Goal: Information Seeking & Learning: Learn about a topic

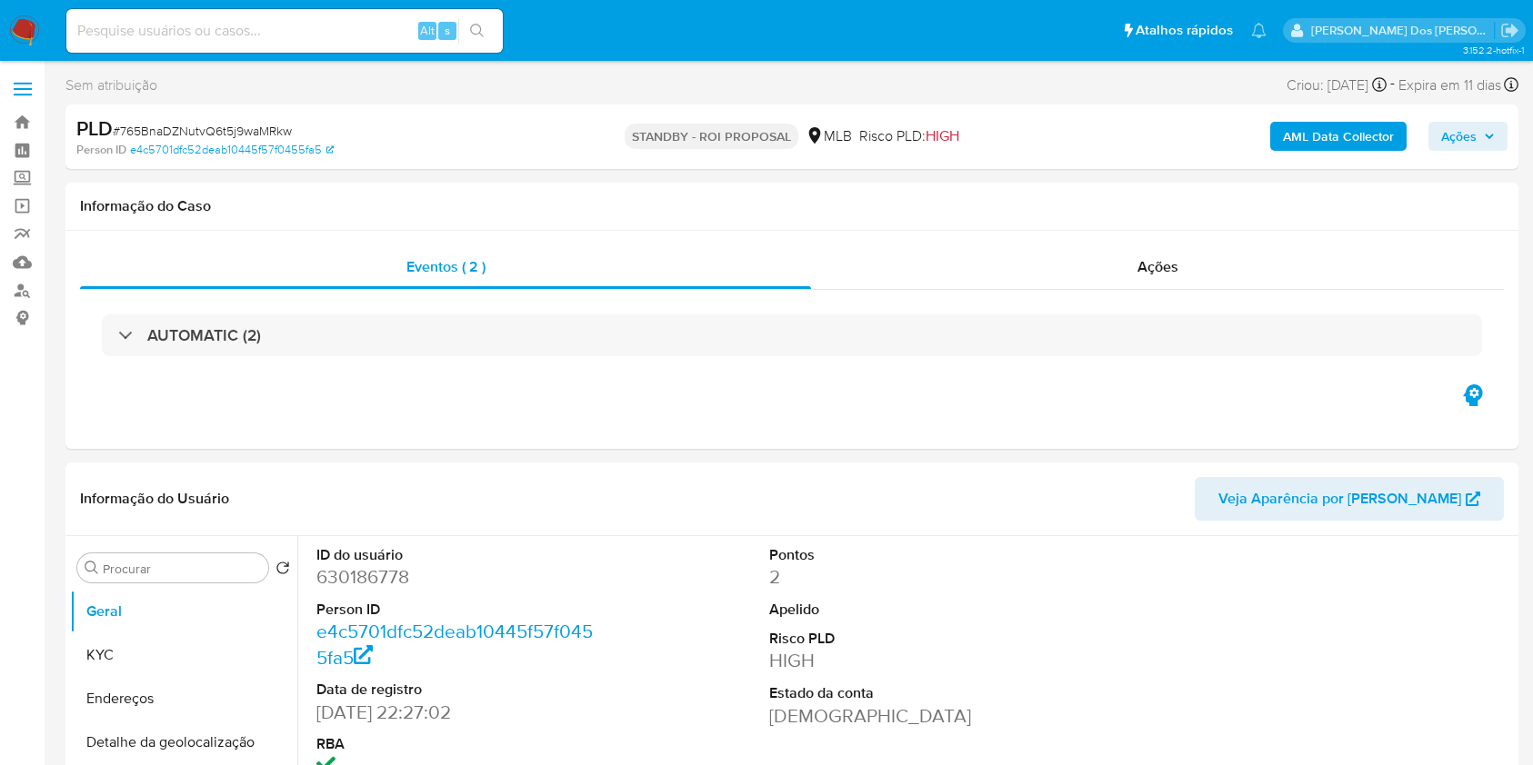
select select "10"
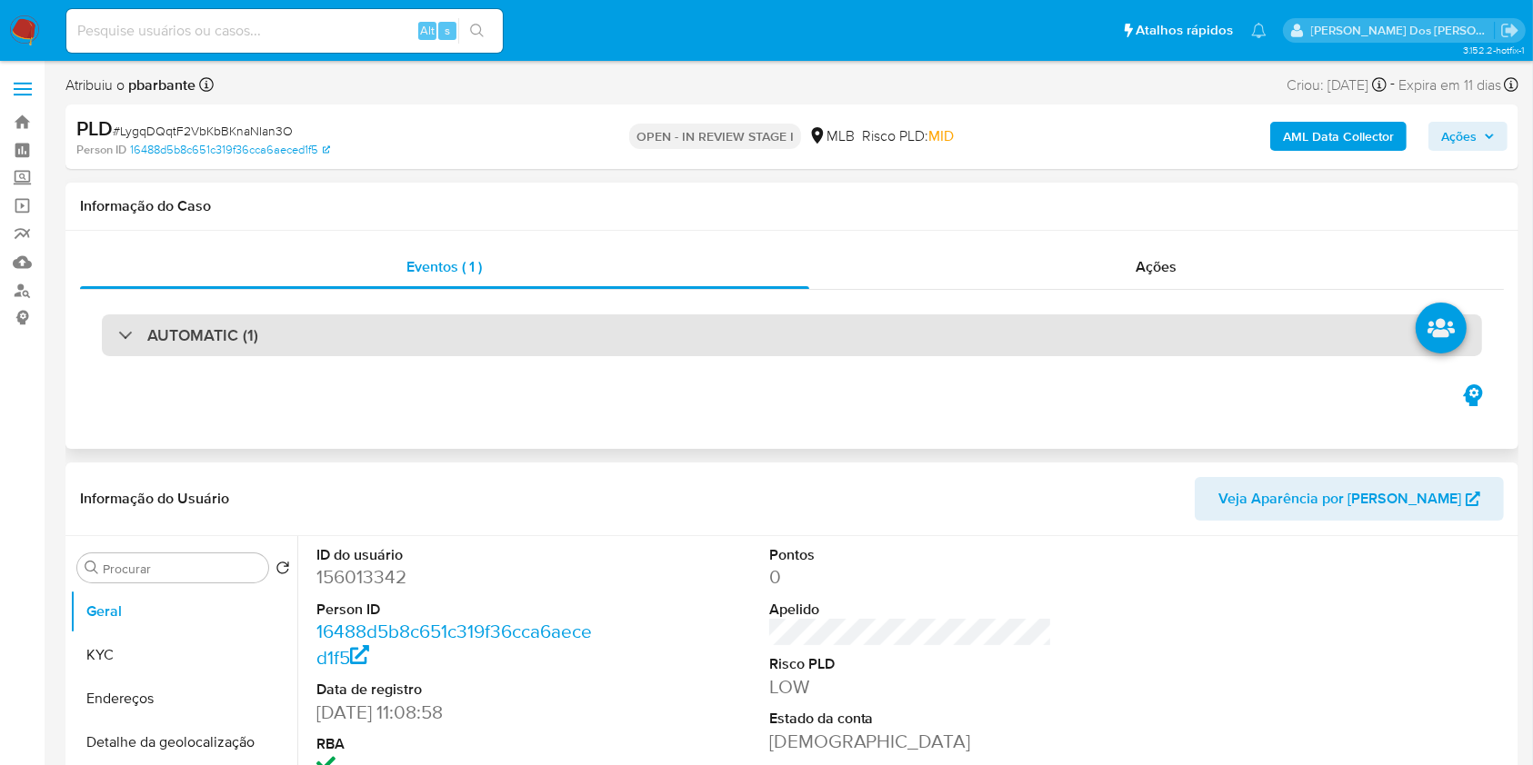
click at [525, 338] on div "AUTOMATIC (1)" at bounding box center [792, 336] width 1380 height 42
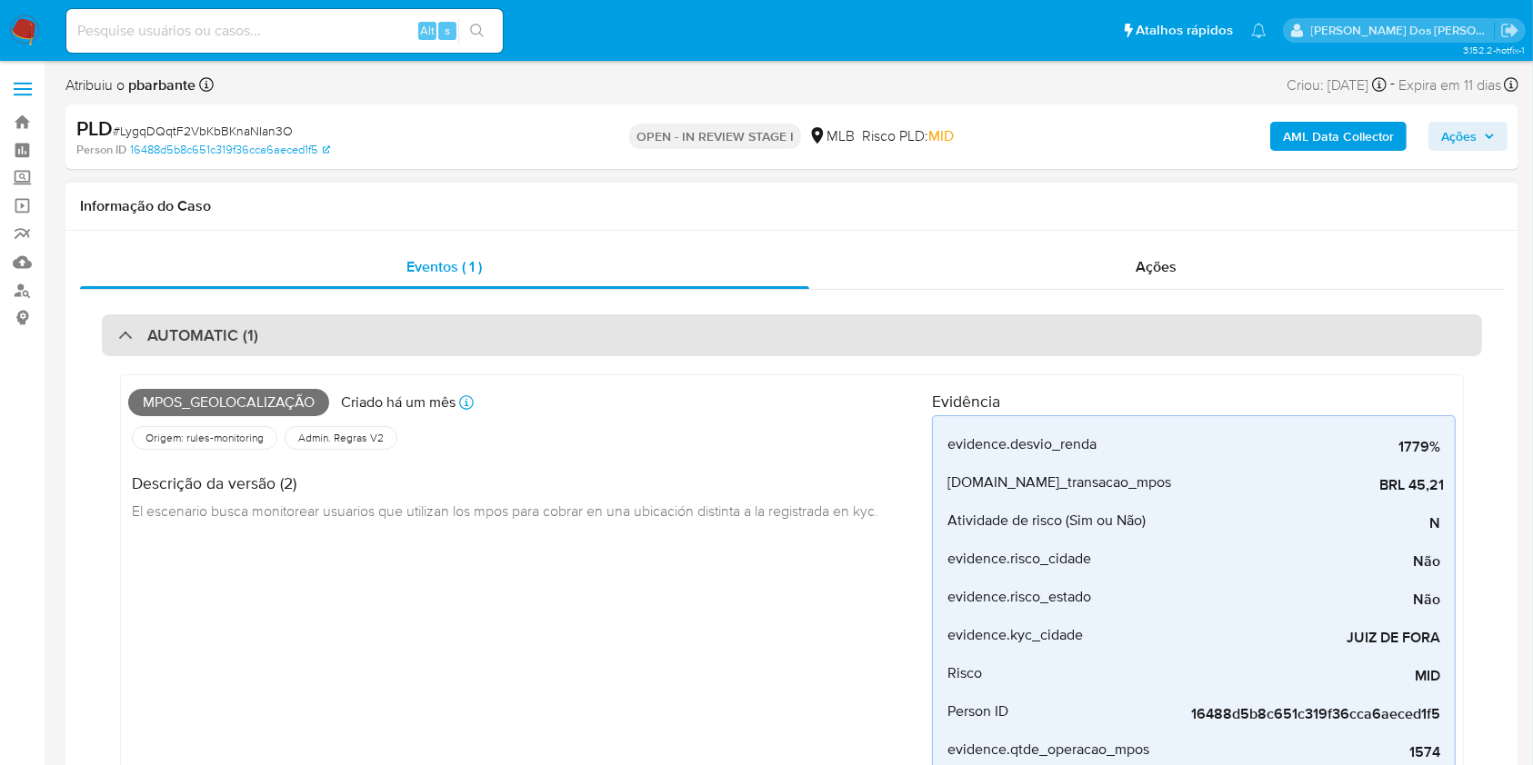
click at [520, 339] on div "AUTOMATIC (1)" at bounding box center [792, 336] width 1380 height 42
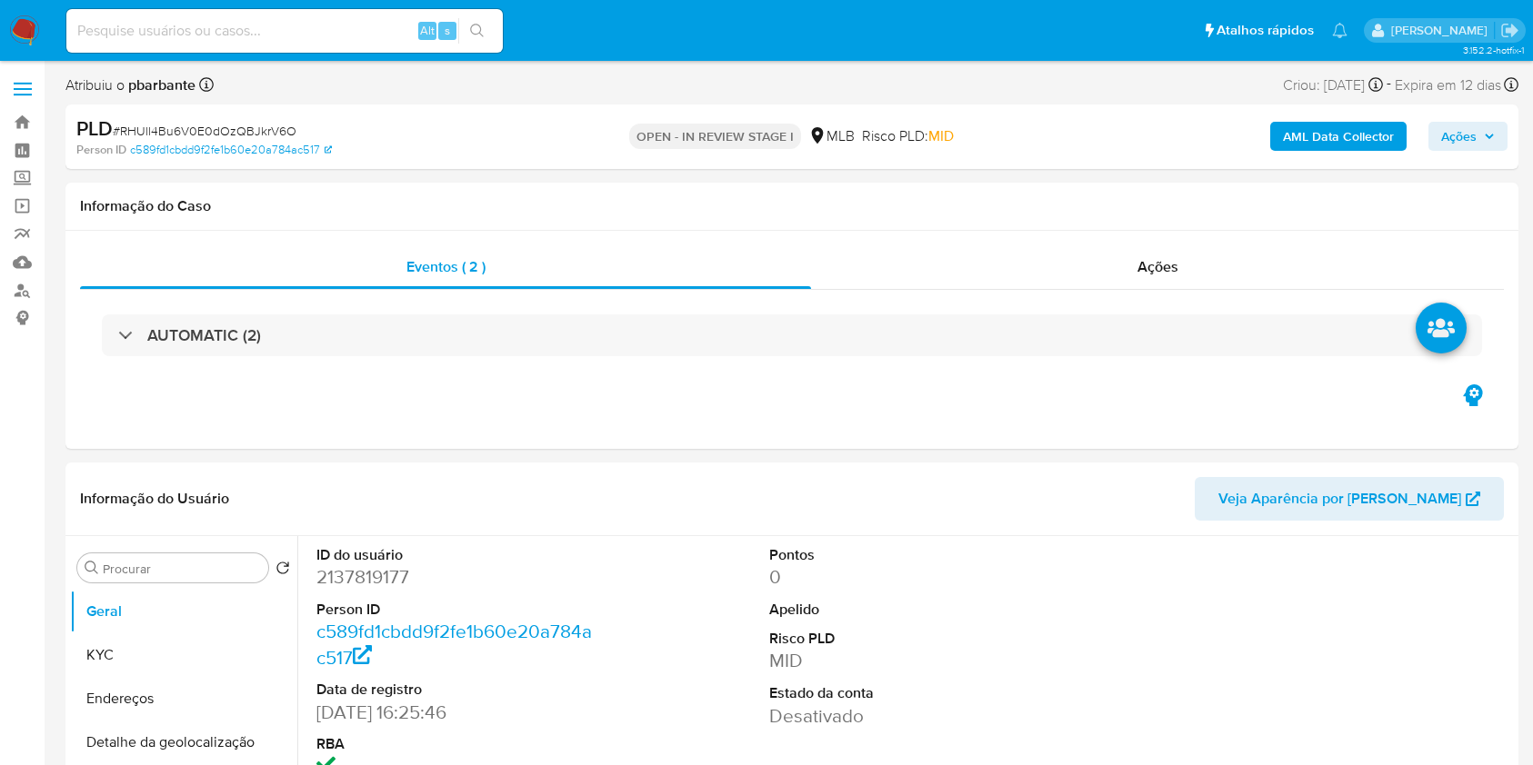
select select "10"
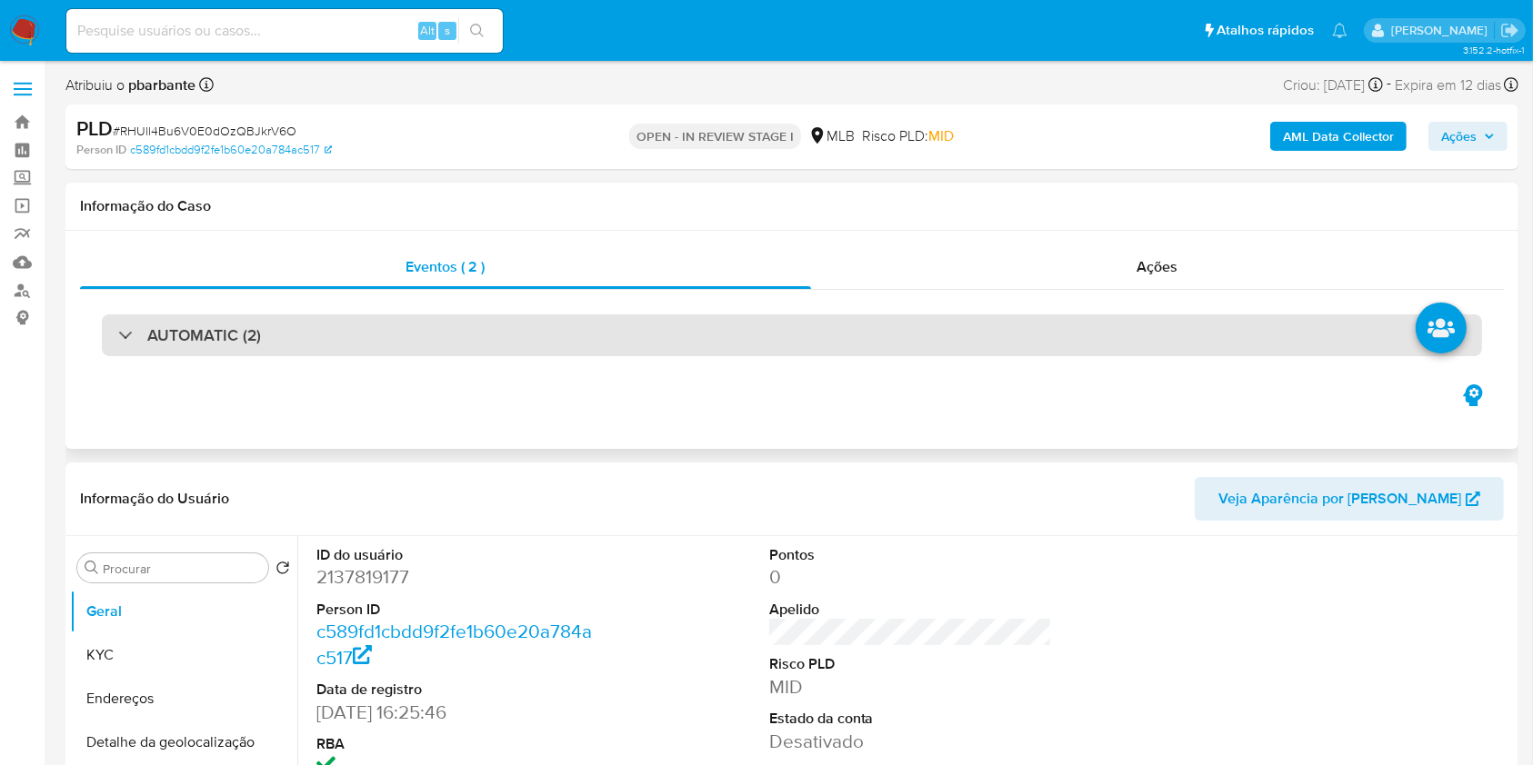
click at [596, 354] on div "AUTOMATIC (2)" at bounding box center [792, 336] width 1380 height 42
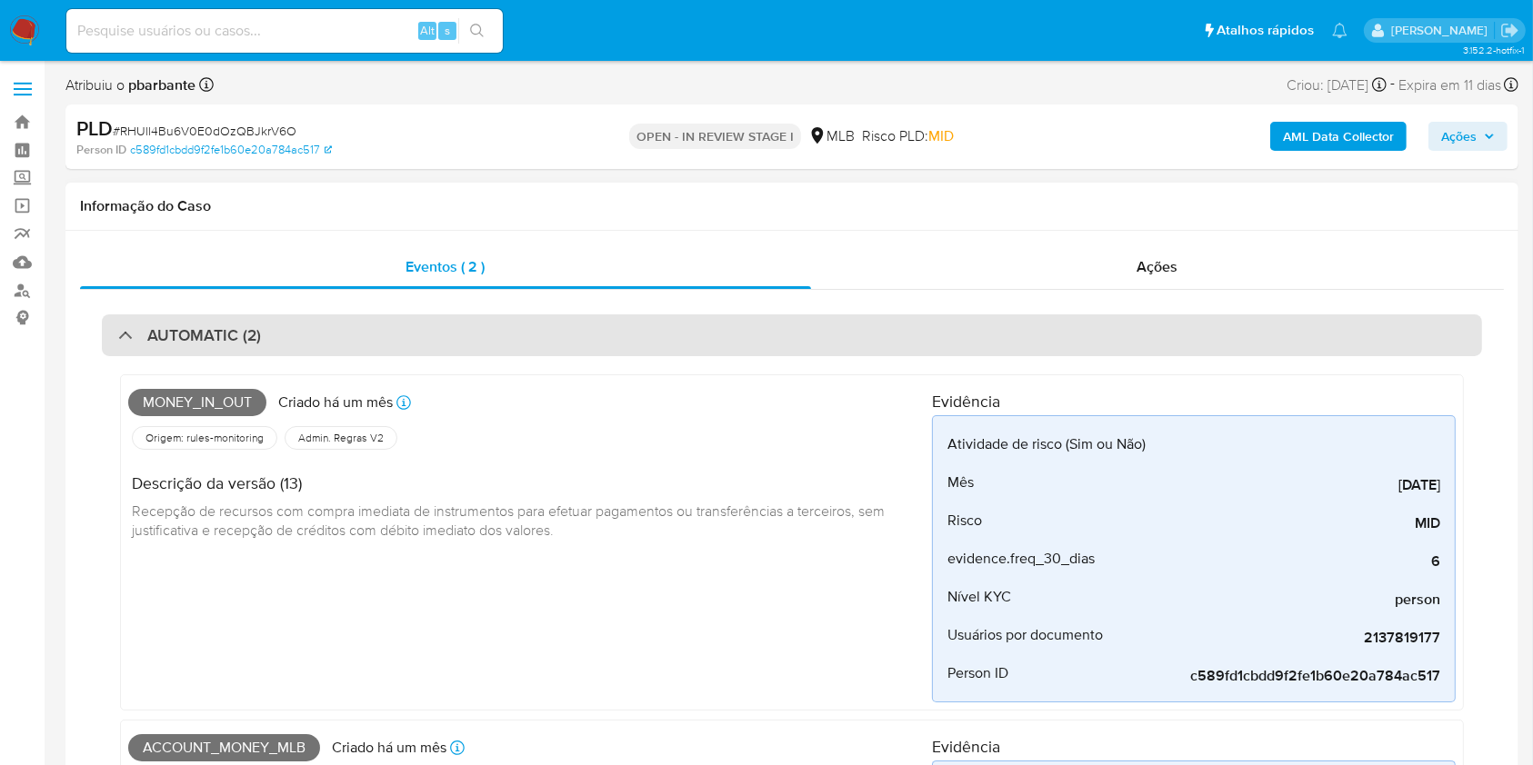
click at [604, 338] on div "AUTOMATIC (2)" at bounding box center [792, 336] width 1380 height 42
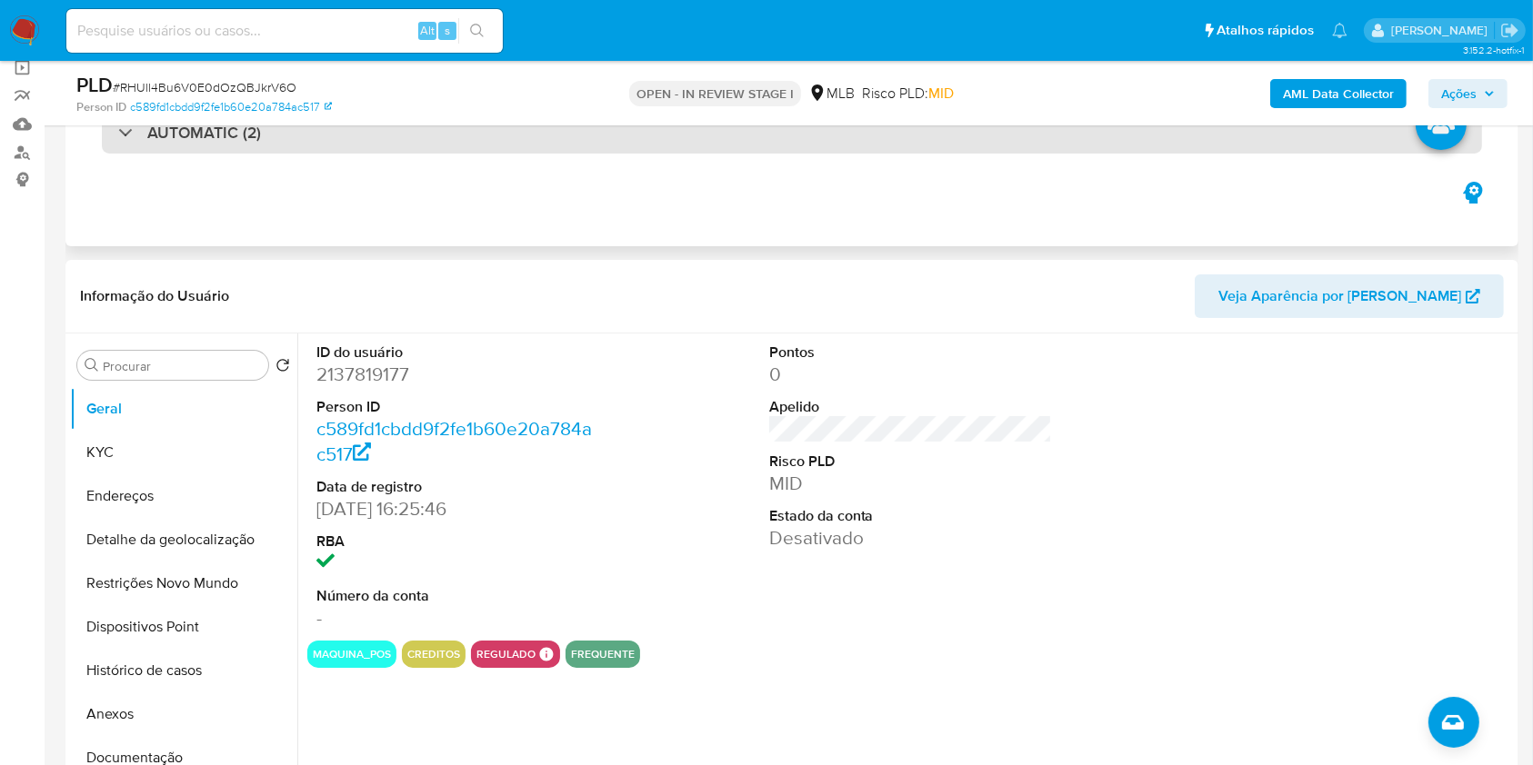
scroll to position [242, 0]
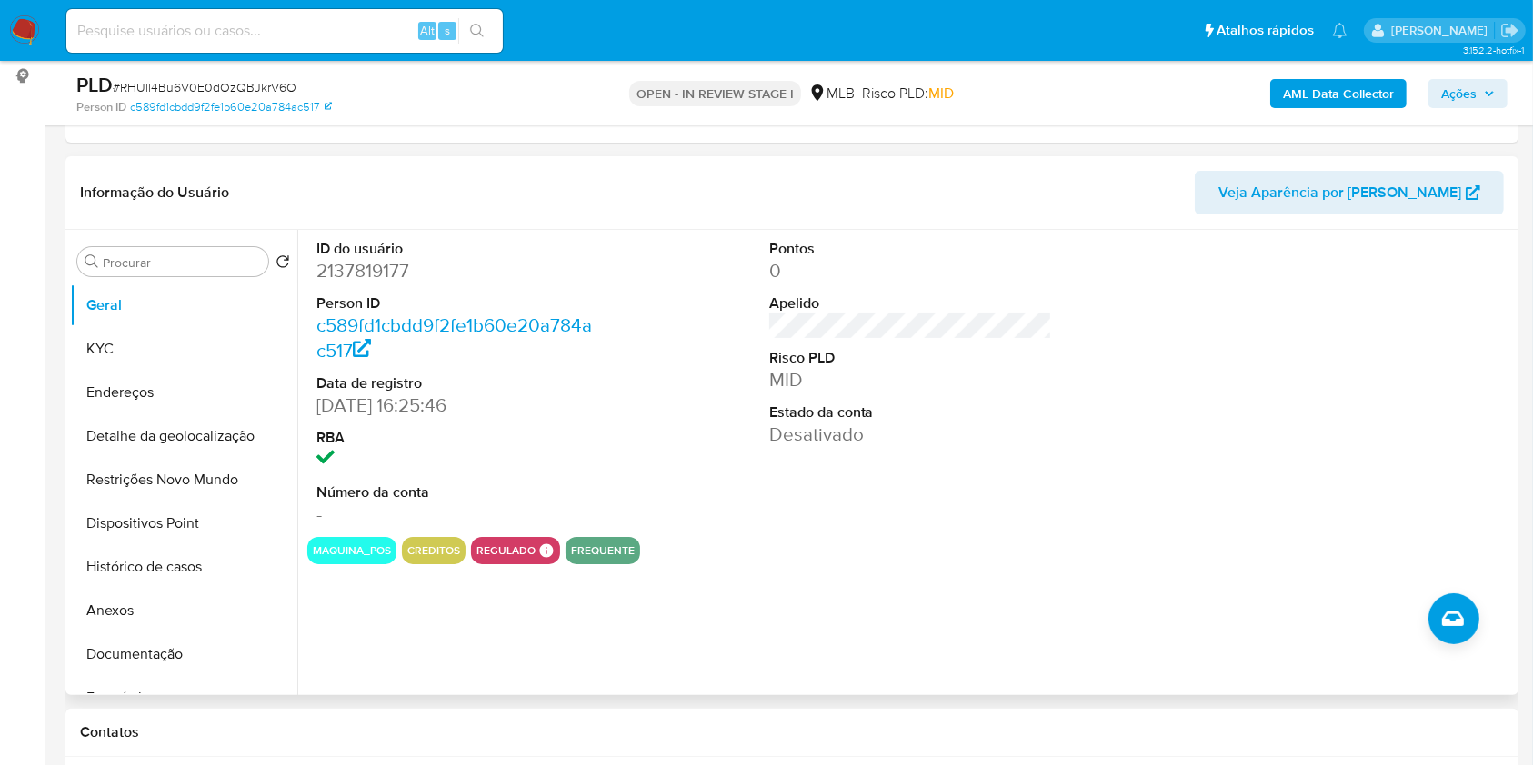
click at [386, 284] on dd "2137819177" at bounding box center [458, 270] width 284 height 25
copy dd "2137819177"
click at [385, 284] on dd "2137819177" at bounding box center [458, 270] width 284 height 25
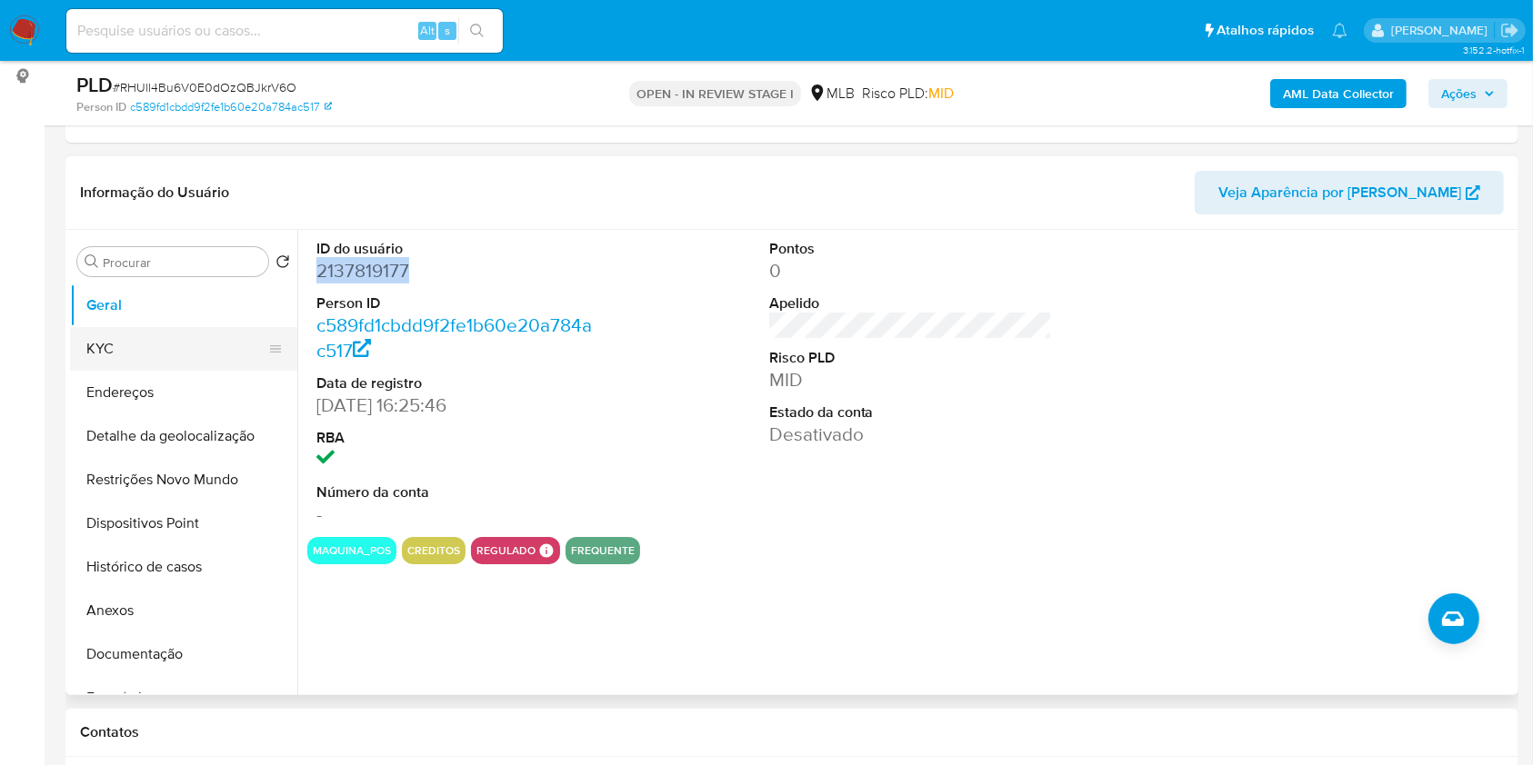
click at [193, 371] on button "KYC" at bounding box center [176, 349] width 213 height 44
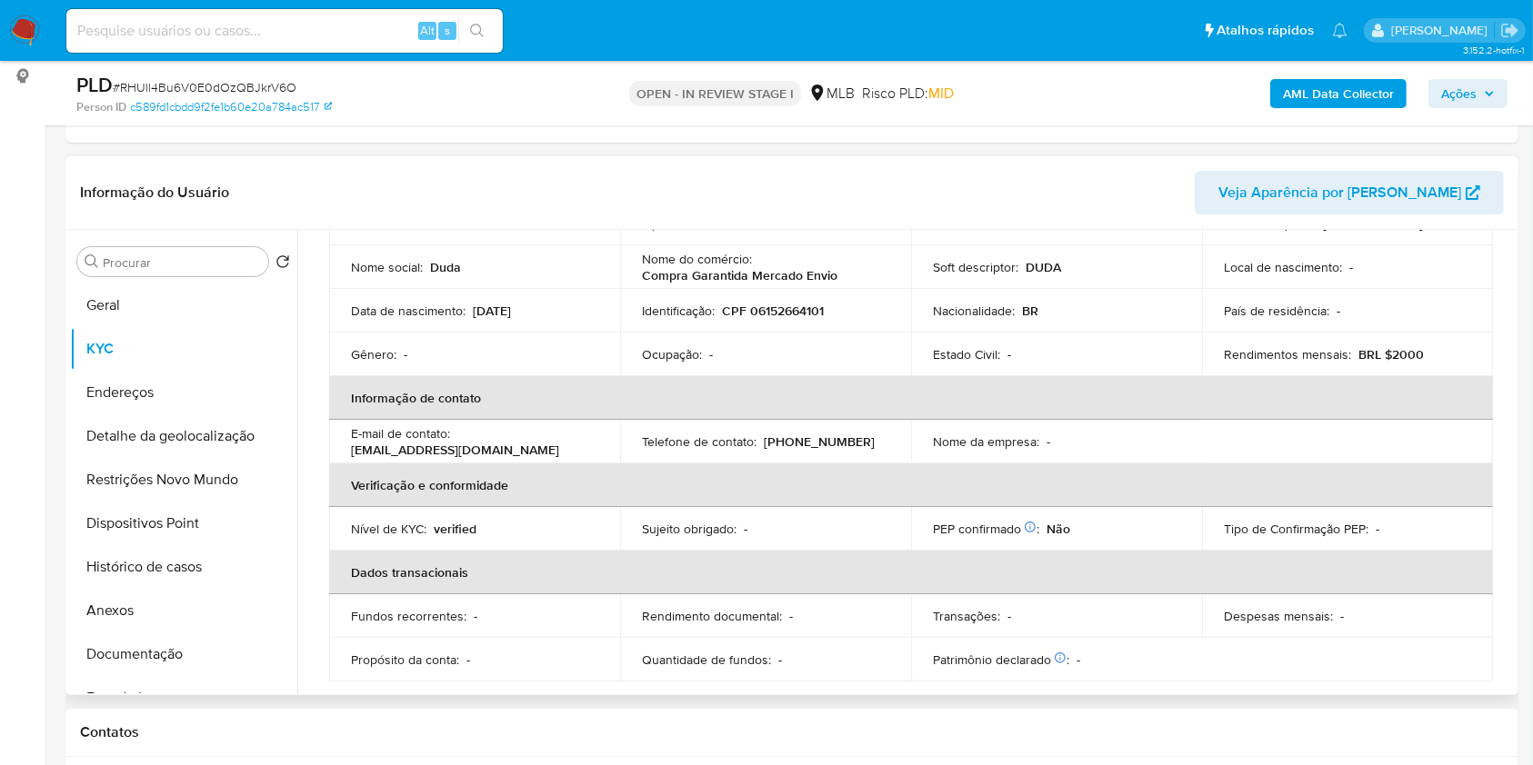
scroll to position [121, 0]
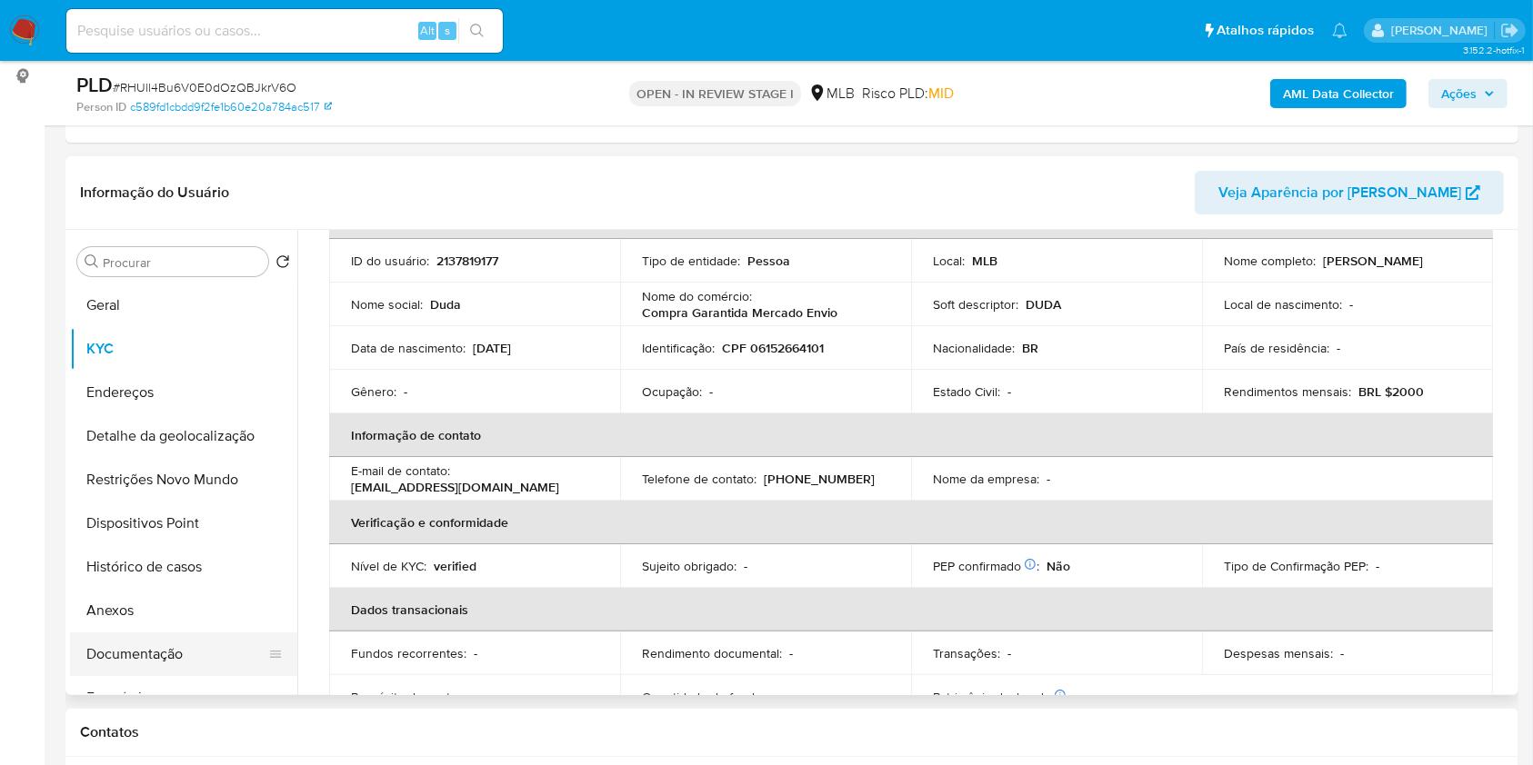
click at [151, 676] on button "Documentação" at bounding box center [176, 655] width 213 height 44
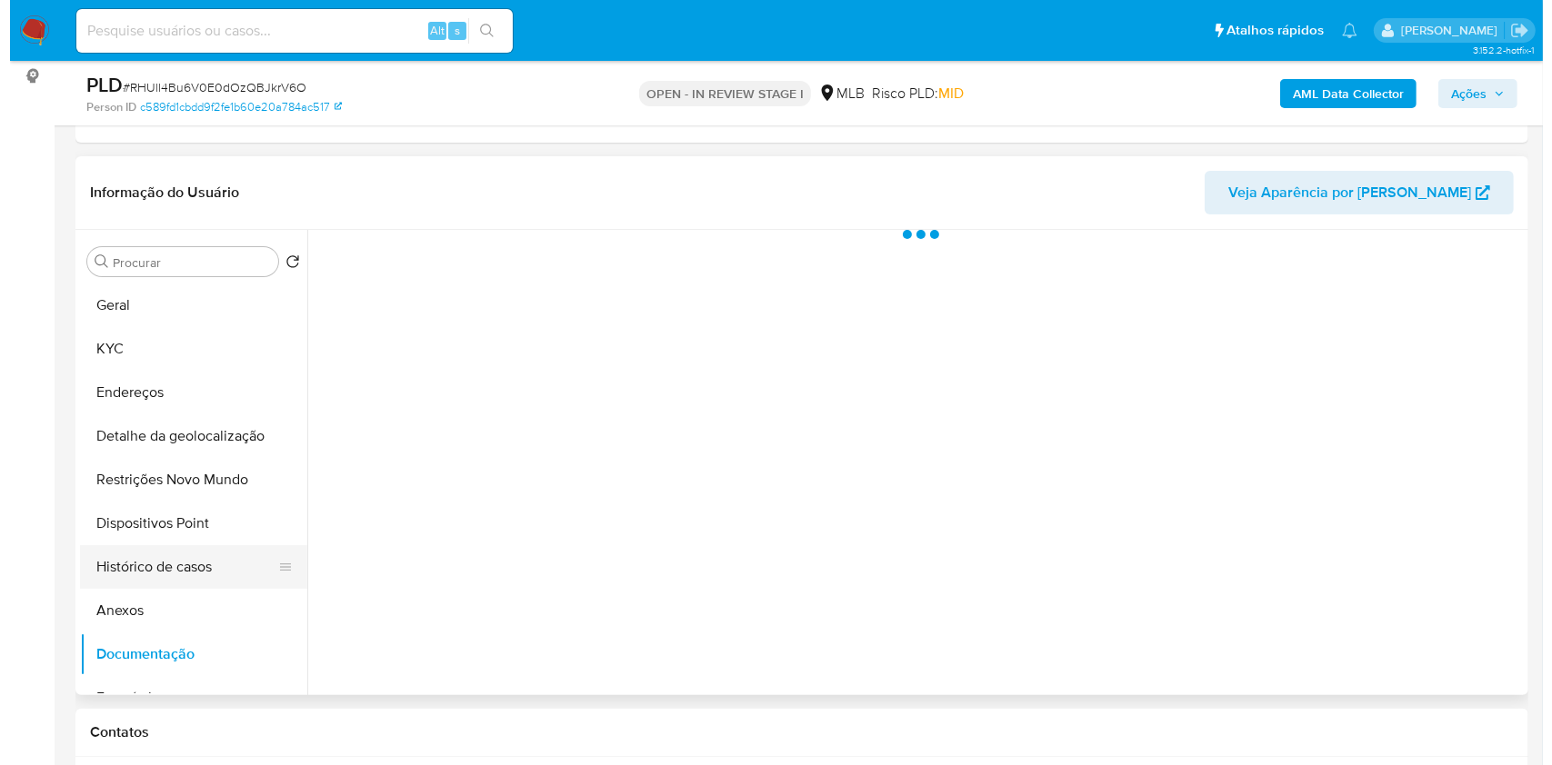
scroll to position [0, 0]
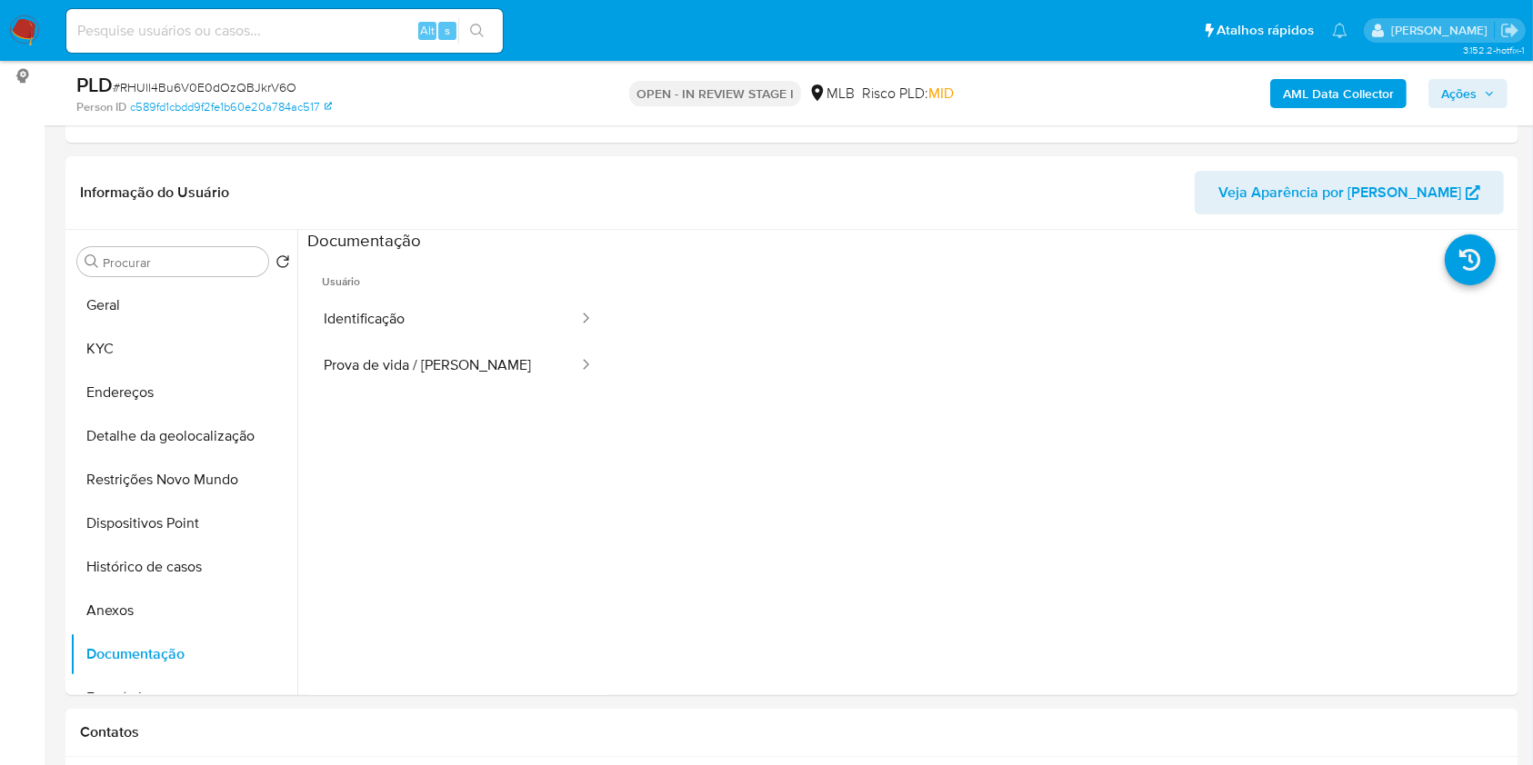
click at [385, 332] on button "Identificação" at bounding box center [443, 319] width 273 height 46
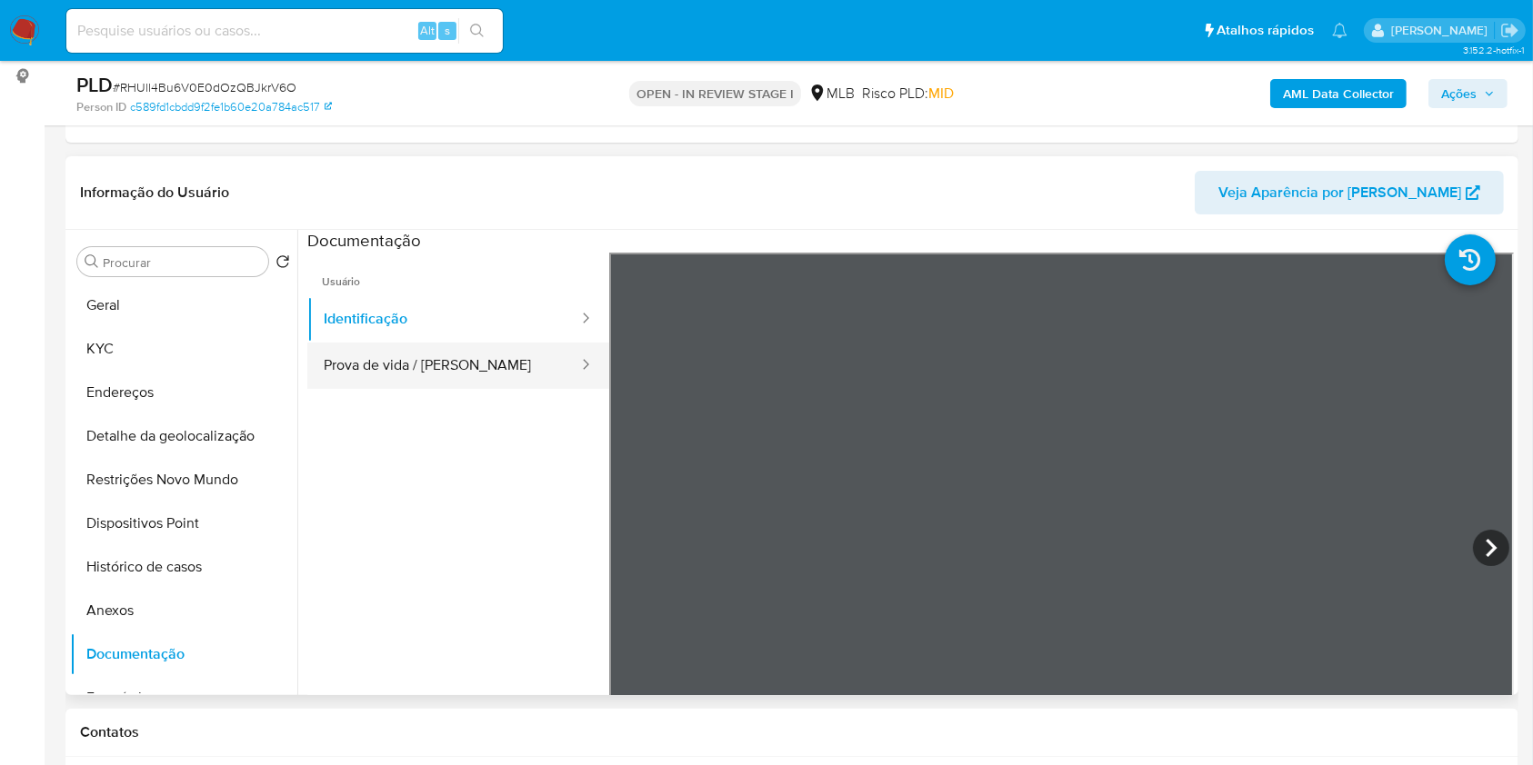
click at [378, 389] on button "Prova de vida / Selfie" at bounding box center [443, 366] width 273 height 46
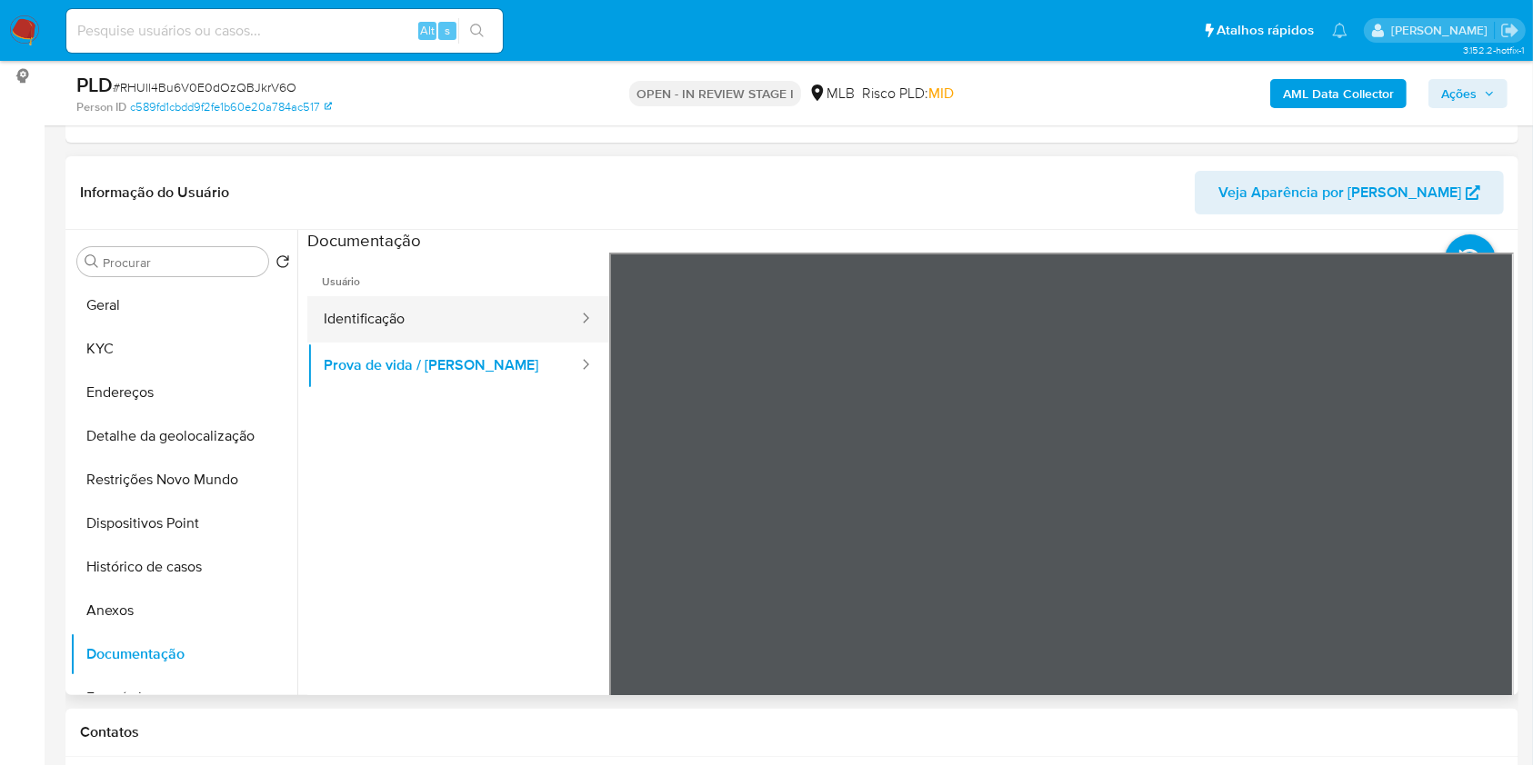
click at [502, 339] on button "Identificação" at bounding box center [443, 319] width 273 height 46
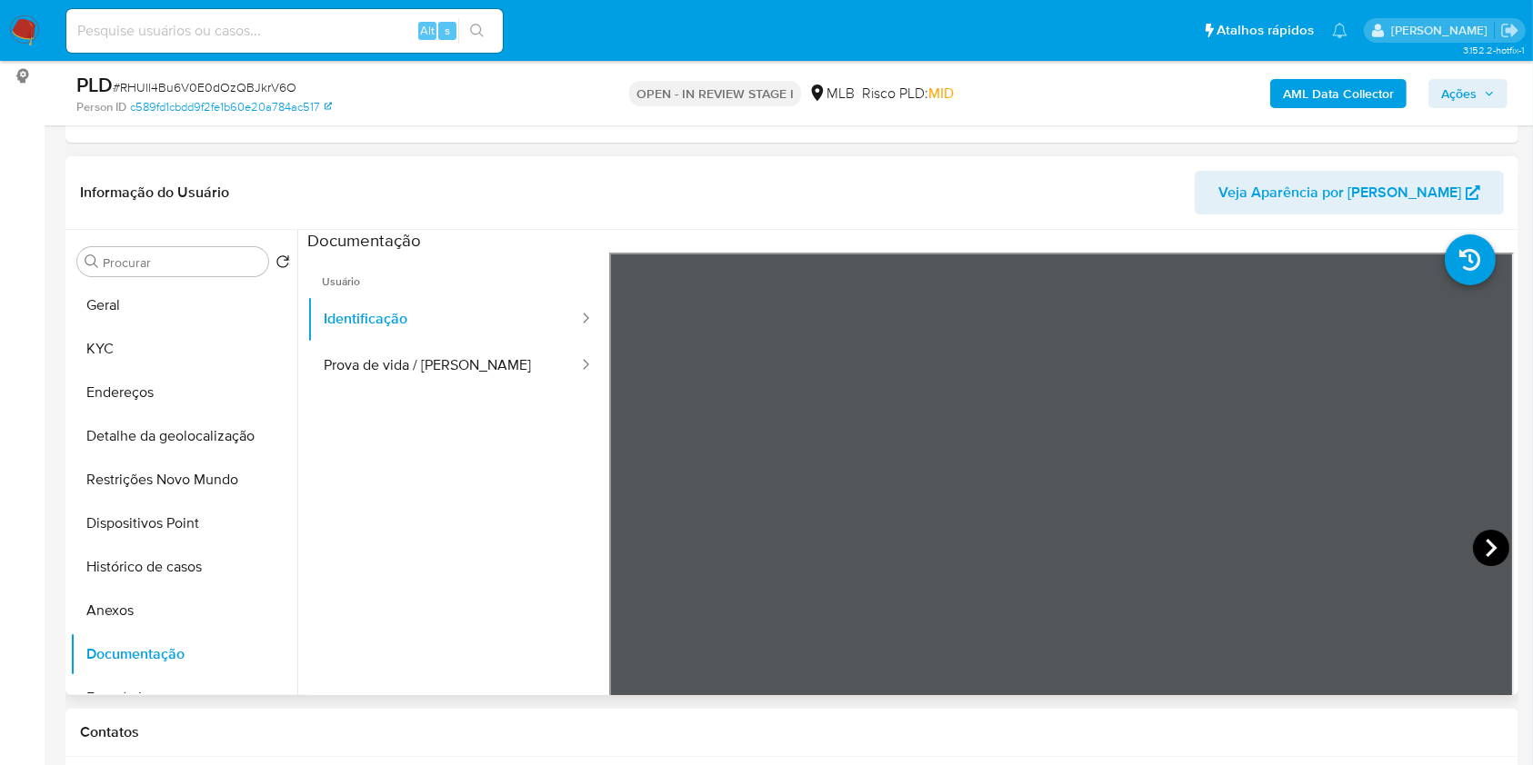
click at [1477, 564] on icon at bounding box center [1491, 548] width 36 height 36
click at [1300, 88] on b "AML Data Collector" at bounding box center [1338, 93] width 111 height 29
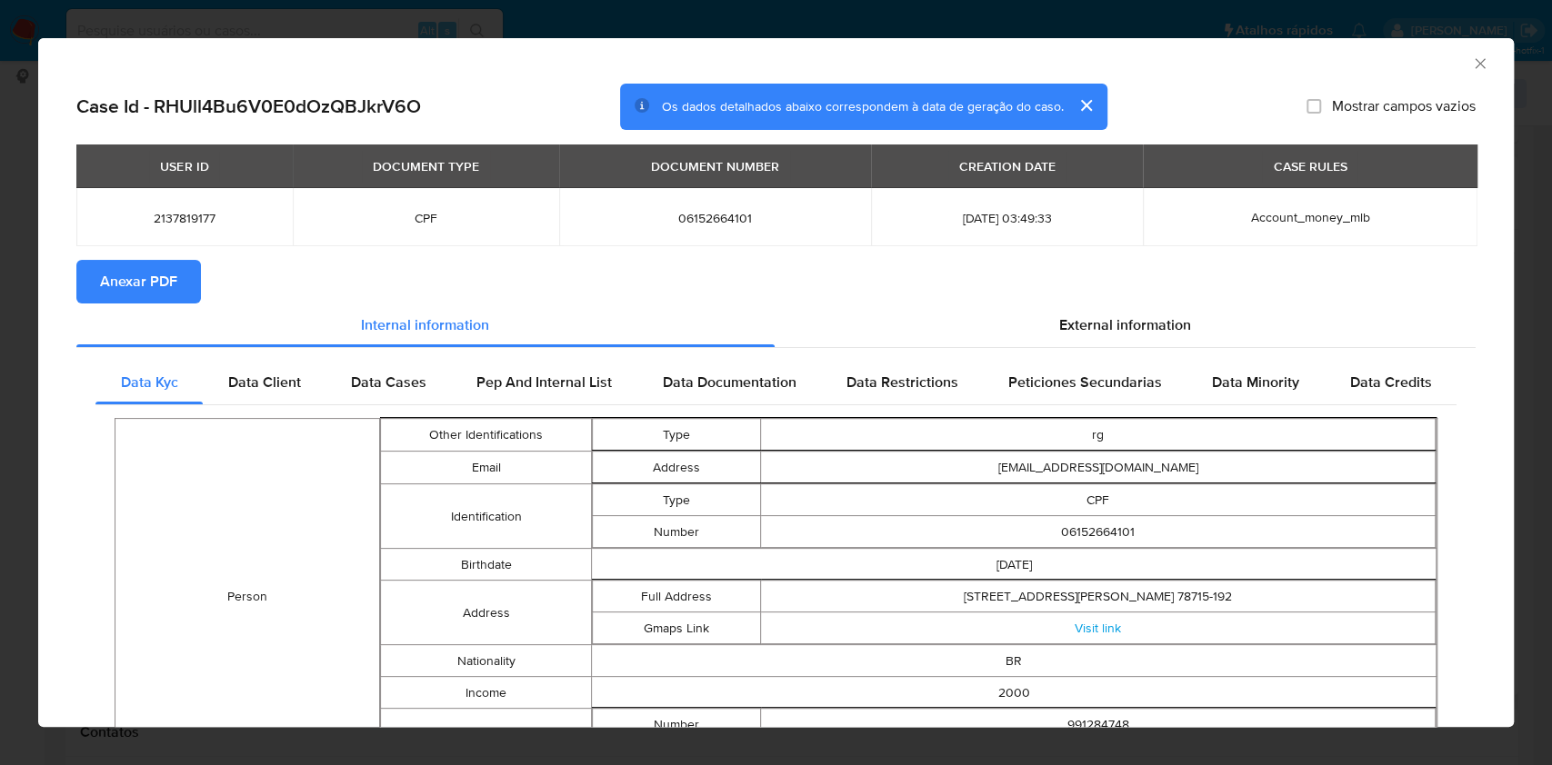
click at [1128, 303] on section "Anexar PDF" at bounding box center [775, 282] width 1399 height 44
click at [1120, 325] on span "External information" at bounding box center [1125, 325] width 132 height 21
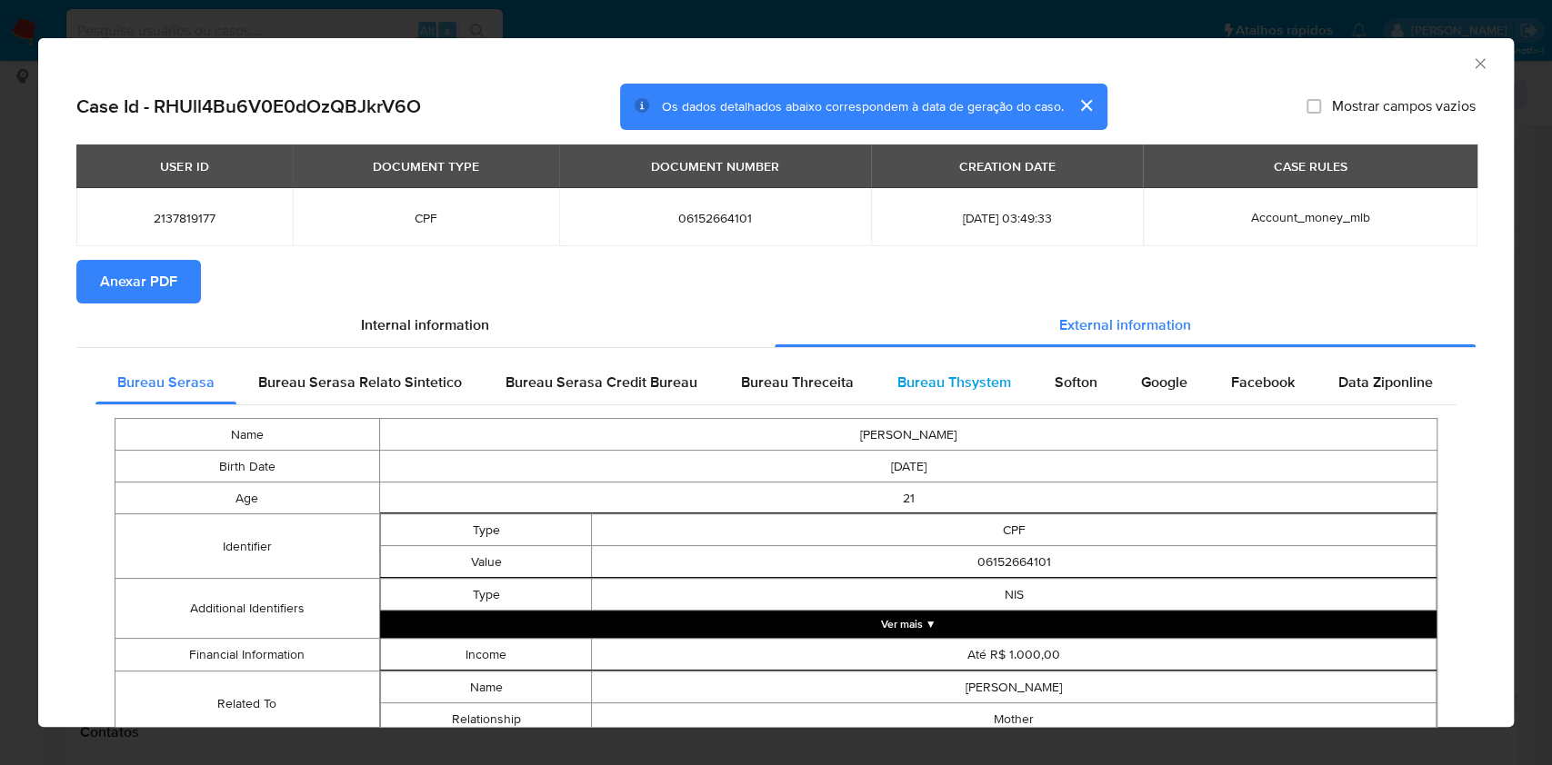
click at [982, 393] on span "Bureau Thsystem" at bounding box center [954, 382] width 114 height 21
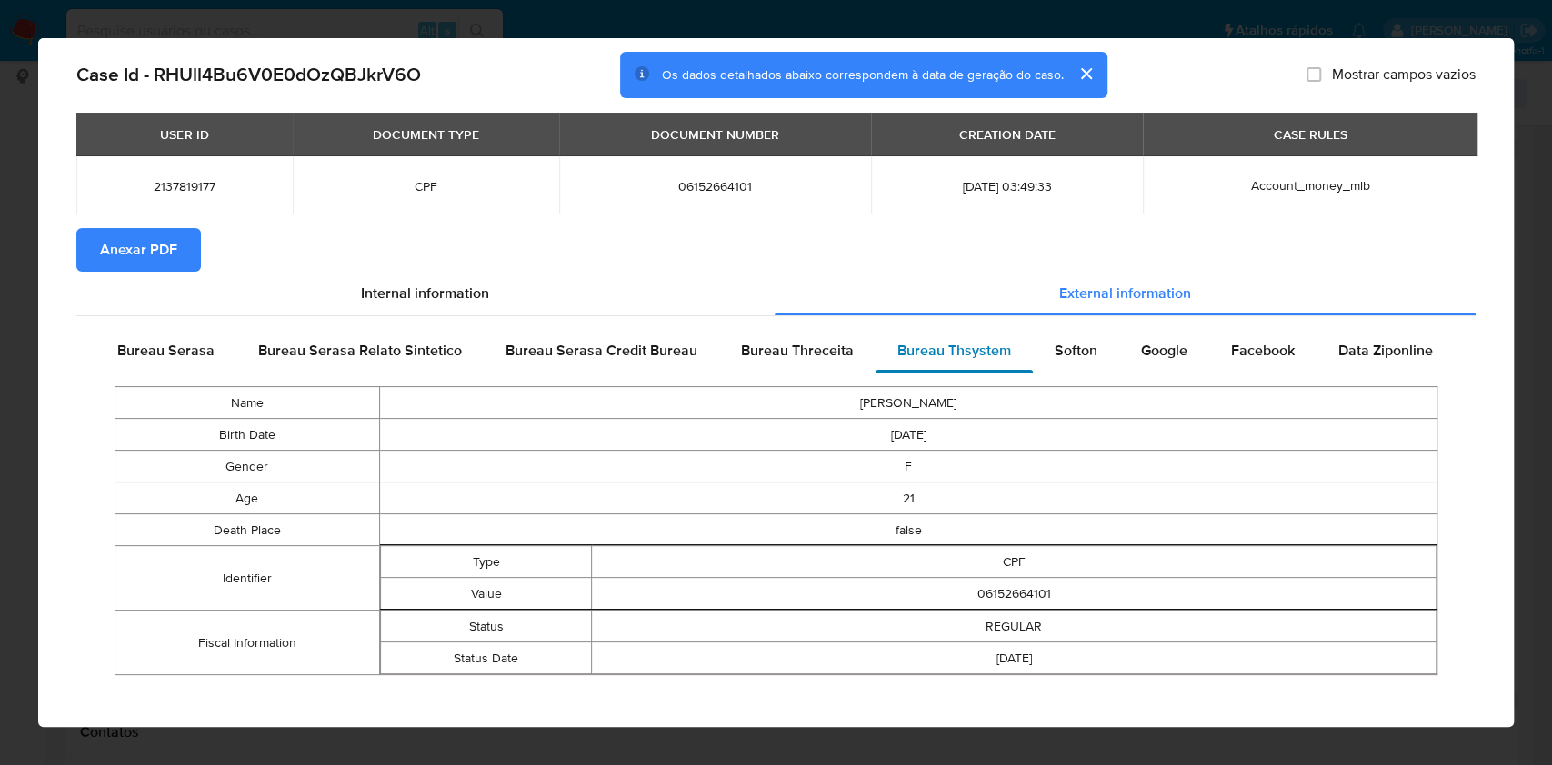
scroll to position [44, 0]
